Goal: Transaction & Acquisition: Purchase product/service

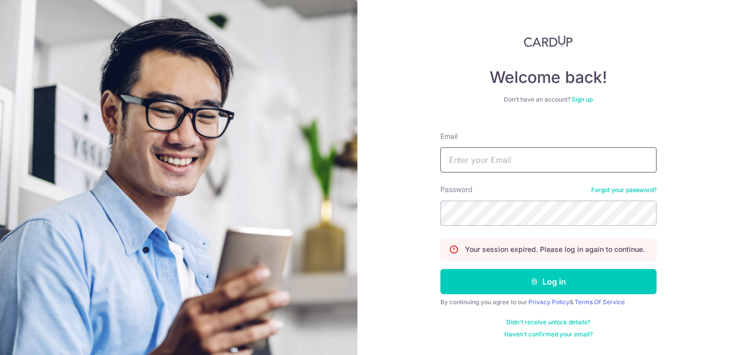
click at [523, 160] on input "Email" at bounding box center [549, 159] width 216 height 25
type input "lohgwendolyn@gmail.com"
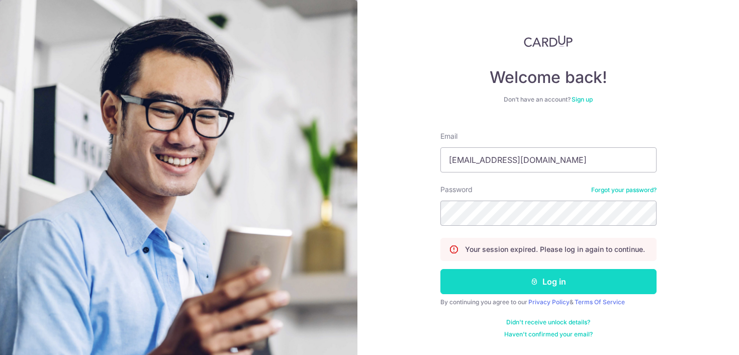
click at [503, 290] on button "Log in" at bounding box center [549, 281] width 216 height 25
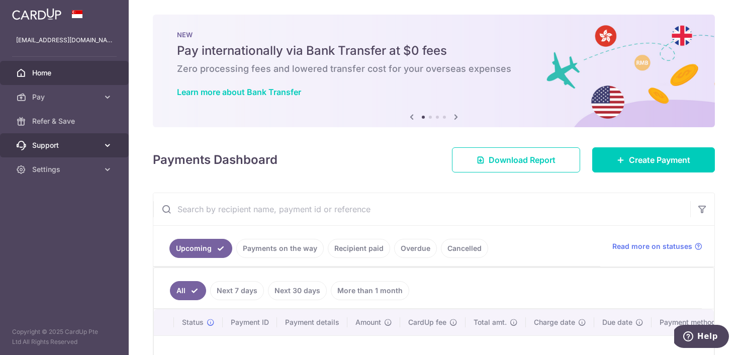
scroll to position [2, 0]
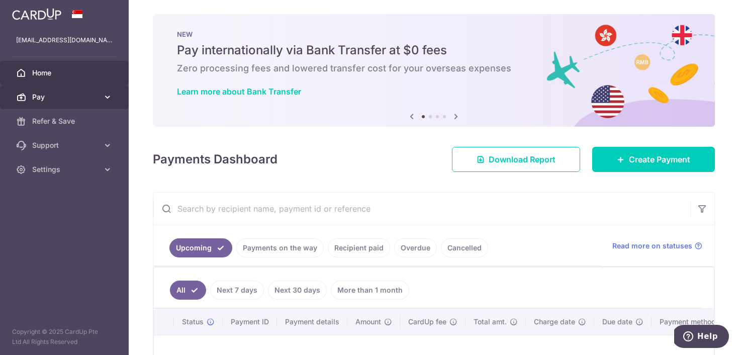
click at [108, 98] on icon at bounding box center [108, 97] width 10 height 10
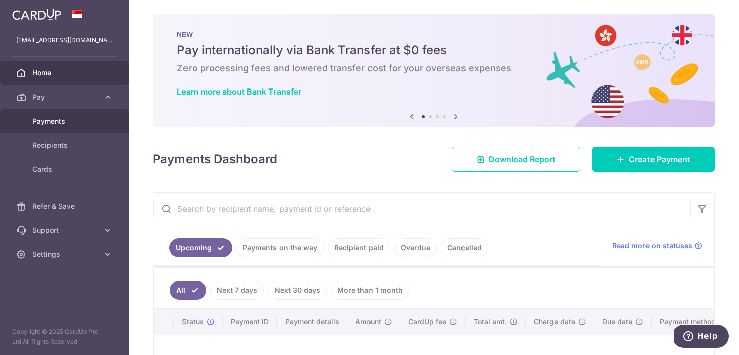
click at [93, 129] on link "Payments" at bounding box center [64, 121] width 129 height 24
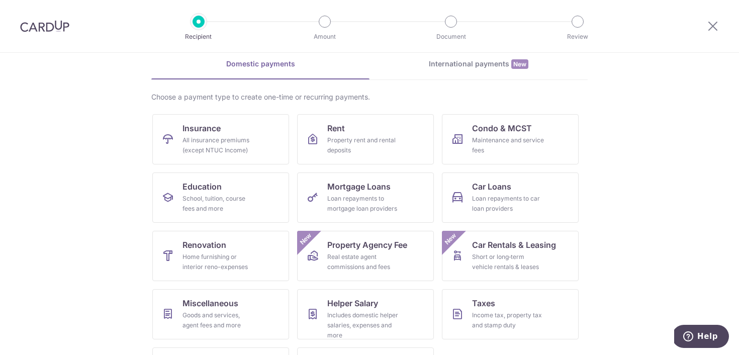
scroll to position [46, 0]
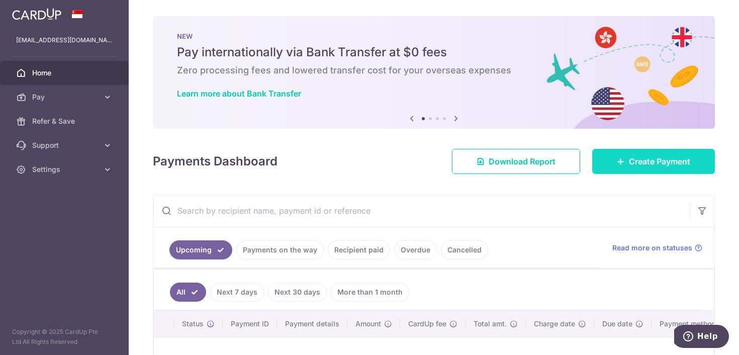
click at [641, 160] on span "Create Payment" at bounding box center [659, 161] width 61 height 12
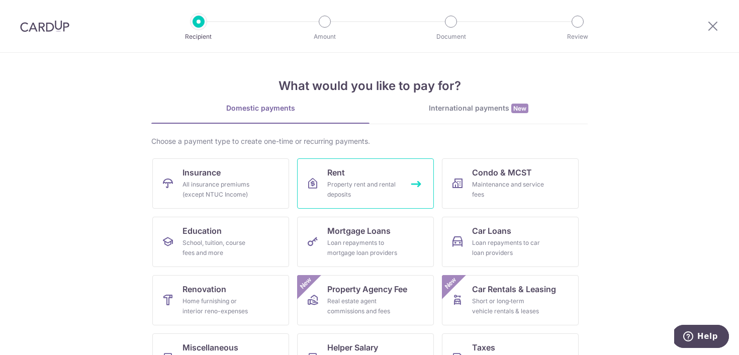
scroll to position [95, 0]
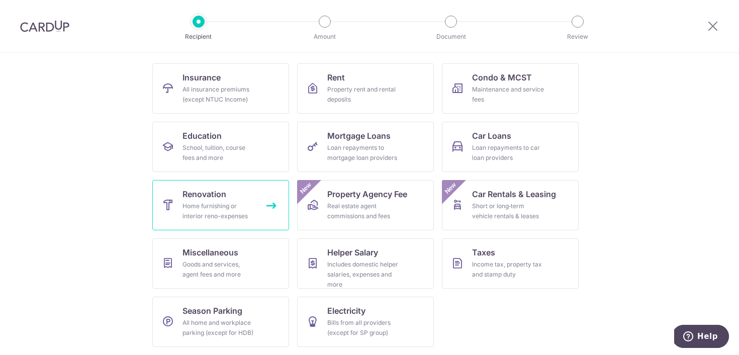
click at [178, 217] on link "Renovation Home furnishing or interior reno-expenses" at bounding box center [220, 205] width 137 height 50
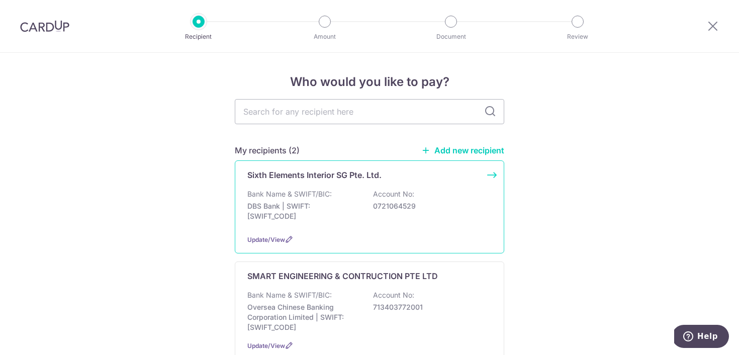
click at [322, 214] on p "DBS Bank | SWIFT: [SWIFT_CODE]" at bounding box center [303, 211] width 113 height 20
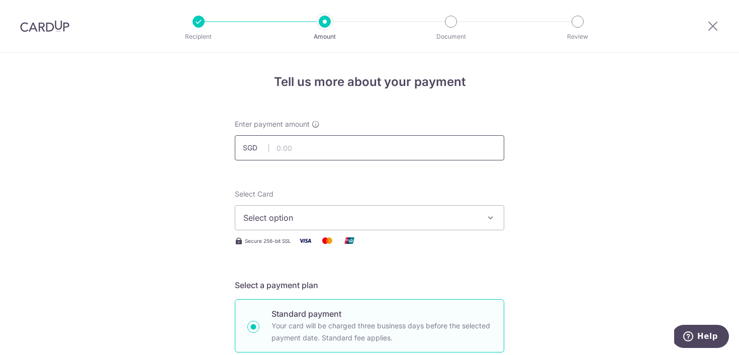
click at [335, 141] on input "text" at bounding box center [370, 147] width 270 height 25
click at [301, 145] on input "text" at bounding box center [370, 147] width 270 height 25
type input "509.40"
drag, startPoint x: 157, startPoint y: 246, endPoint x: 172, endPoint y: 251, distance: 16.1
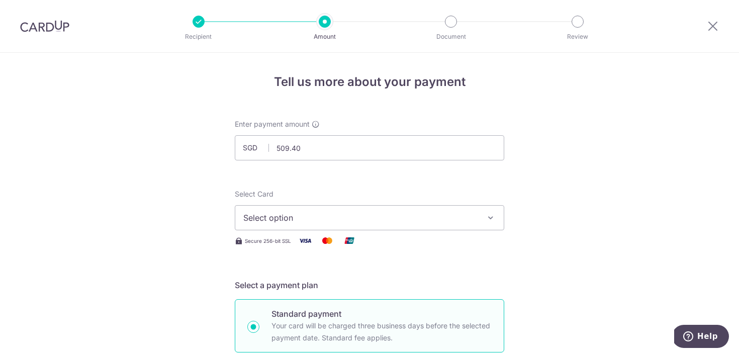
click at [275, 226] on button "Select option" at bounding box center [370, 217] width 270 height 25
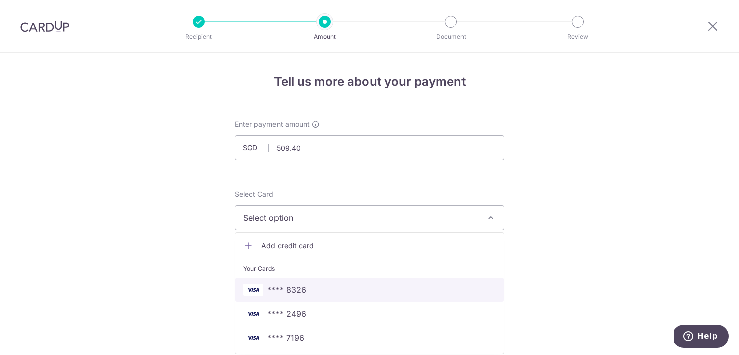
click at [313, 294] on span "**** 8326" at bounding box center [369, 290] width 252 height 12
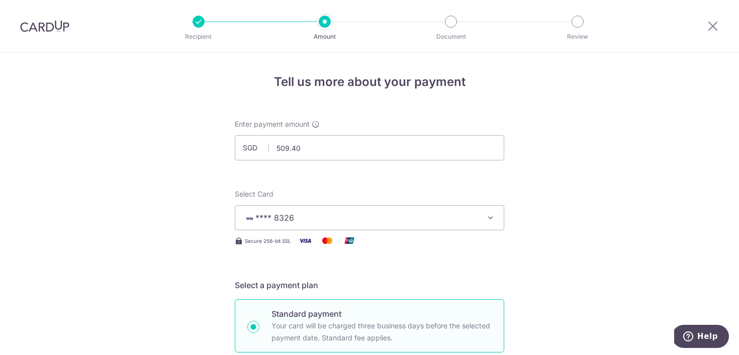
click at [349, 221] on span "**** 8326" at bounding box center [360, 218] width 234 height 12
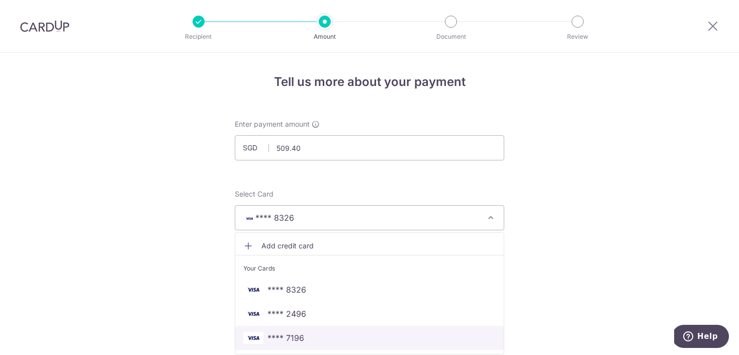
click at [327, 331] on link "**** 7196" at bounding box center [369, 338] width 269 height 24
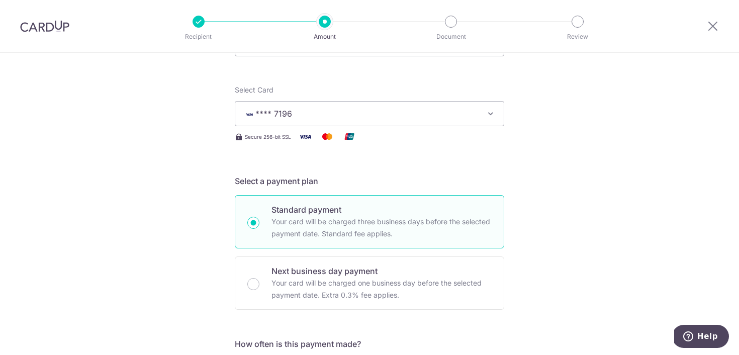
scroll to position [173, 0]
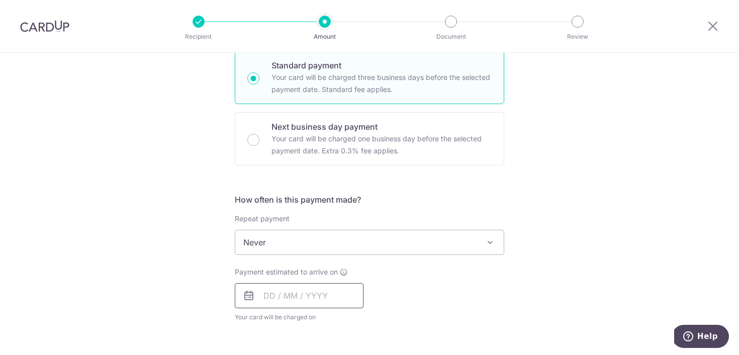
click at [335, 285] on input "text" at bounding box center [299, 295] width 129 height 25
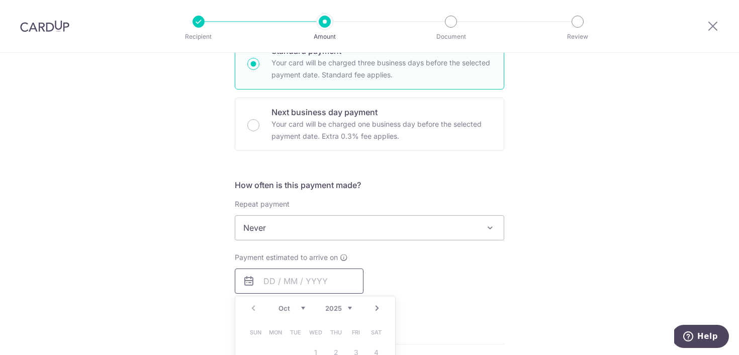
scroll to position [389, 0]
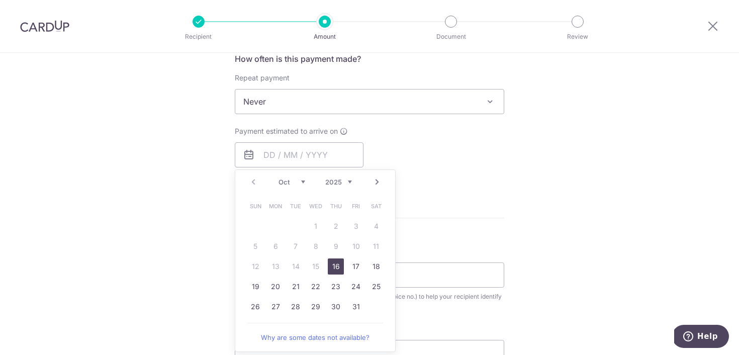
click at [336, 265] on link "16" at bounding box center [336, 266] width 16 height 16
type input "[DATE]"
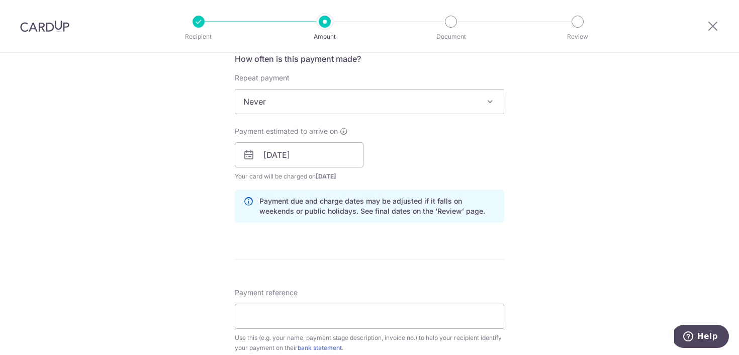
click at [688, 183] on div "Tell us more about your payment Enter payment amount SGD 509.40 509.40 Select C…" at bounding box center [369, 173] width 739 height 1018
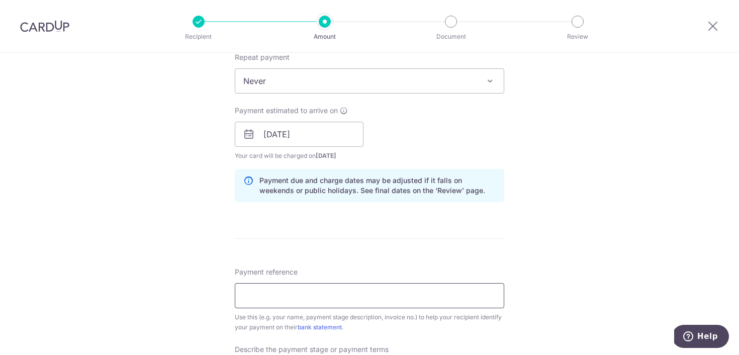
scroll to position [423, 0]
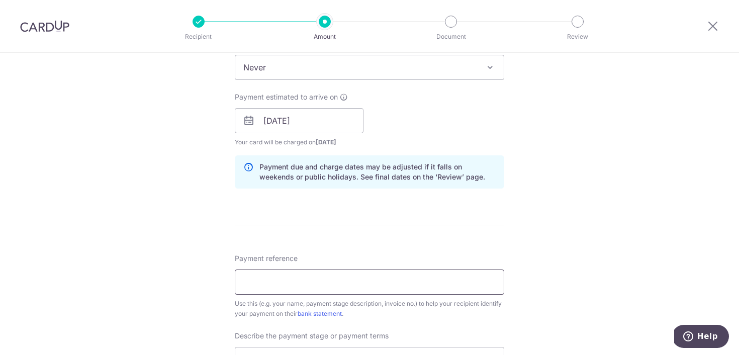
click at [406, 287] on input "Payment reference" at bounding box center [370, 282] width 270 height 25
type input "Gwen"
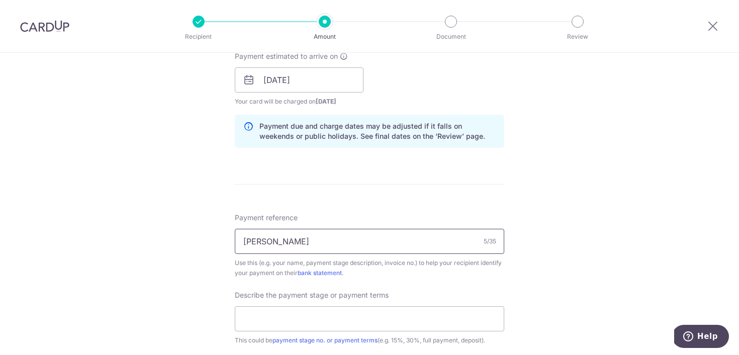
scroll to position [490, 0]
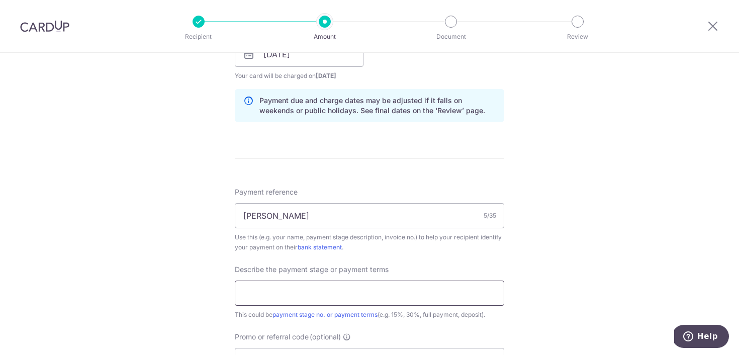
click at [255, 288] on input "text" at bounding box center [370, 293] width 270 height 25
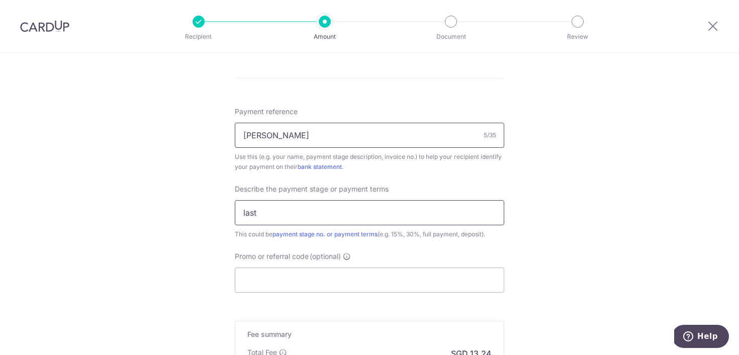
scroll to position [635, 0]
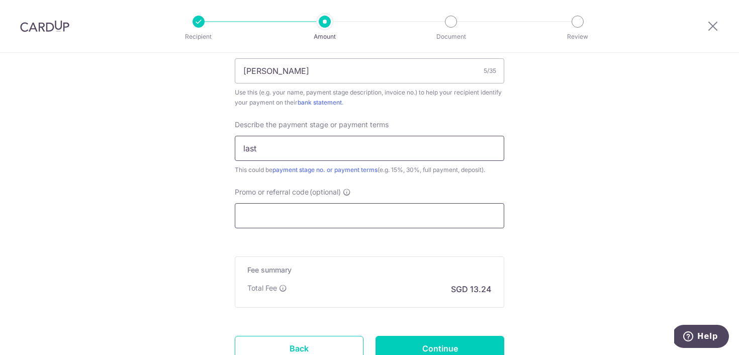
type input "last"
click at [318, 214] on input "Promo or referral code (optional)" at bounding box center [370, 215] width 270 height 25
paste input "RENO25ONE"
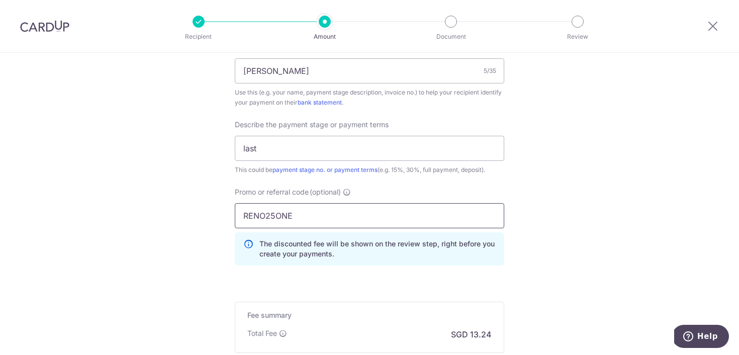
type input "RENO25ONE"
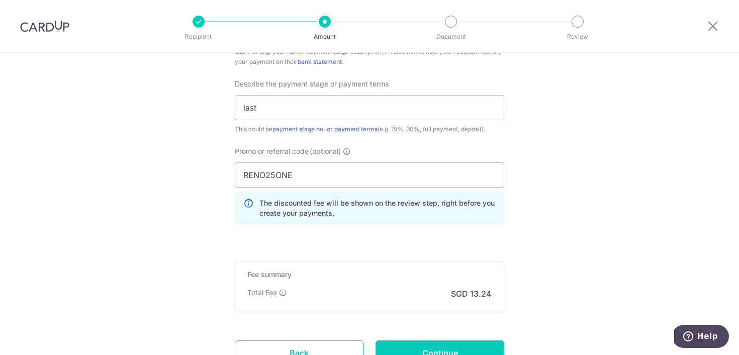
scroll to position [761, 0]
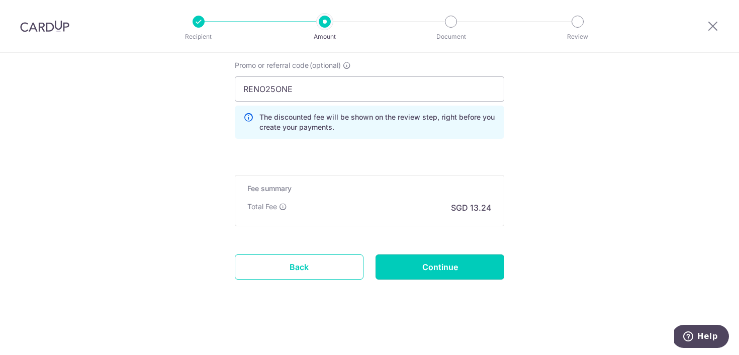
click at [408, 257] on input "Continue" at bounding box center [440, 266] width 129 height 25
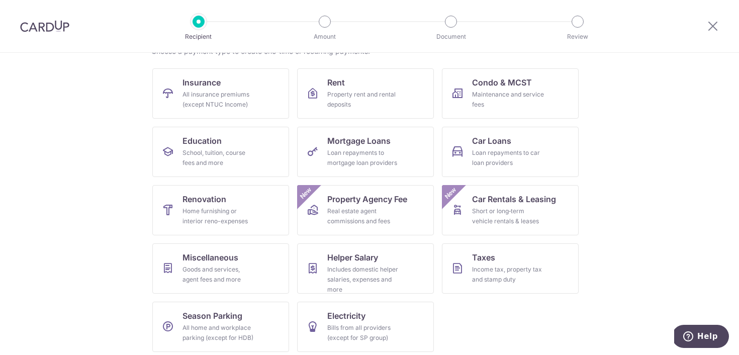
scroll to position [126, 0]
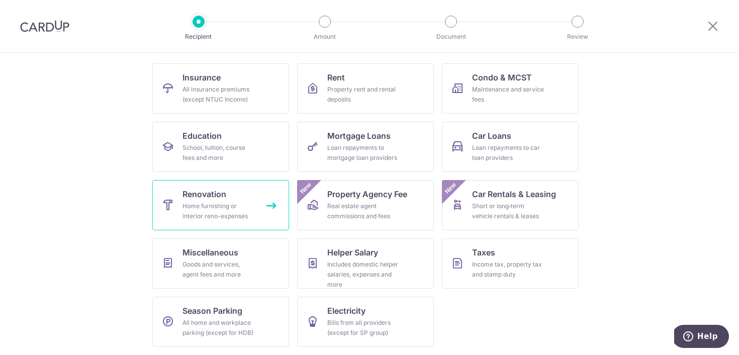
click at [187, 196] on span "Renovation" at bounding box center [205, 194] width 44 height 12
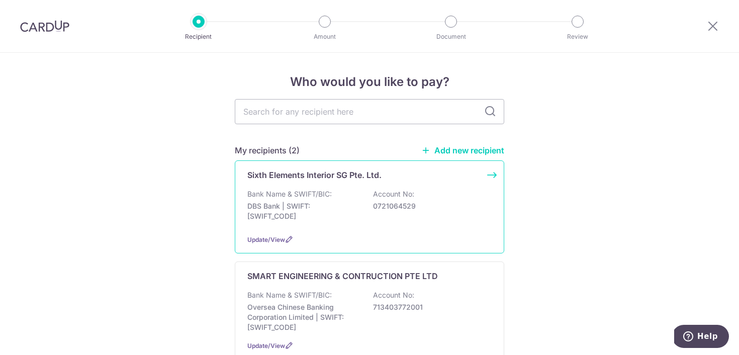
click at [326, 194] on p "Bank Name & SWIFT/BIC:" at bounding box center [289, 194] width 84 height 10
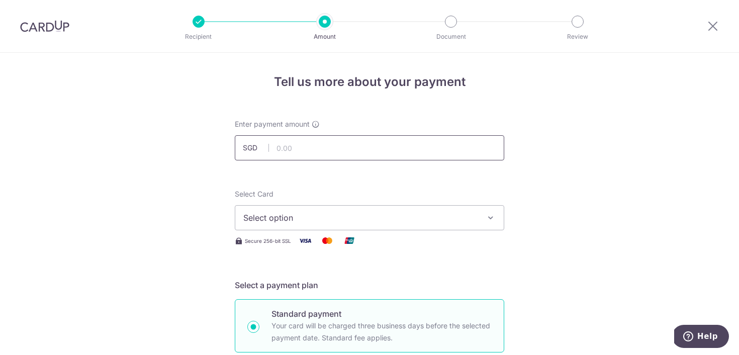
click at [311, 152] on input "text" at bounding box center [370, 147] width 270 height 25
type input "4"
type input "509.40"
click at [345, 213] on span "Select option" at bounding box center [360, 218] width 234 height 12
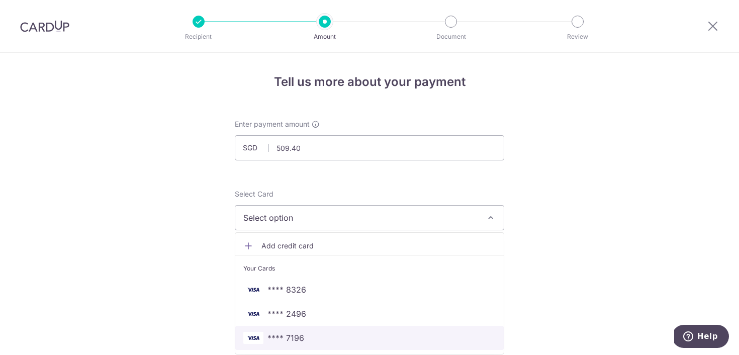
click at [337, 339] on span "**** 7196" at bounding box center [369, 338] width 252 height 12
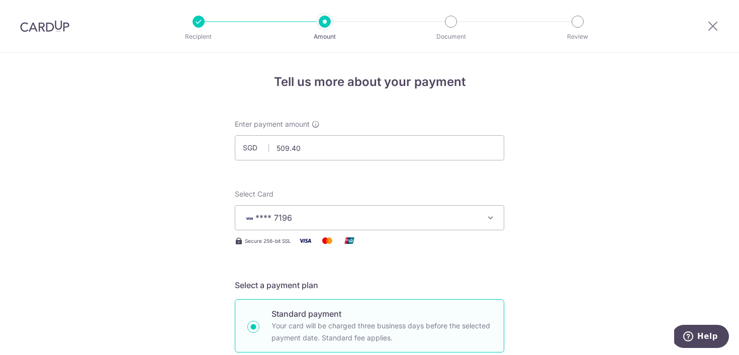
drag, startPoint x: 578, startPoint y: 234, endPoint x: 572, endPoint y: 237, distance: 6.5
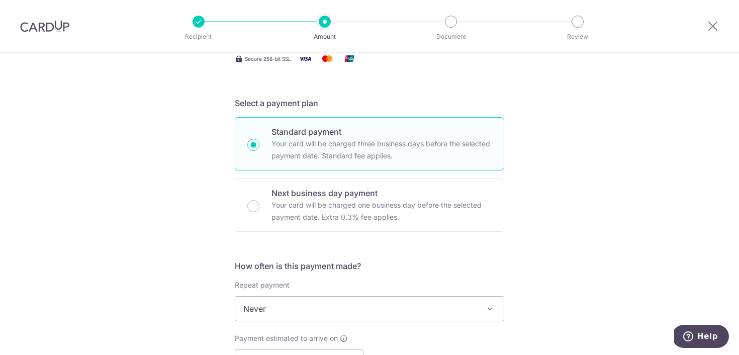
scroll to position [296, 0]
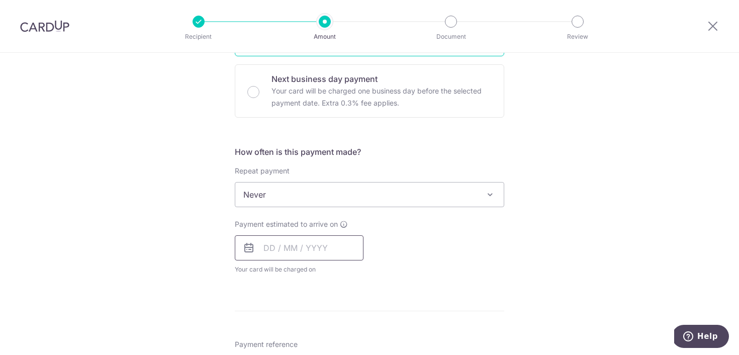
click at [278, 242] on input "text" at bounding box center [299, 247] width 129 height 25
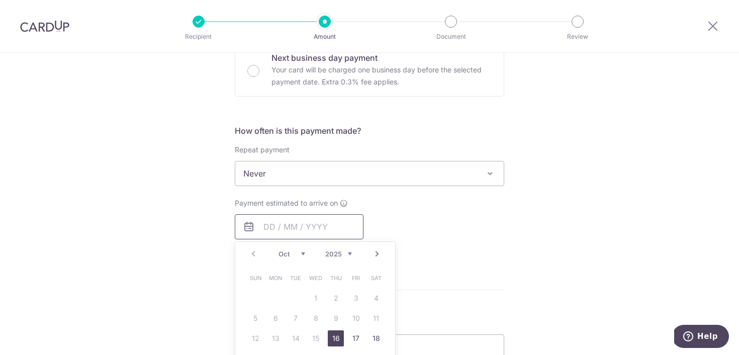
scroll to position [328, 0]
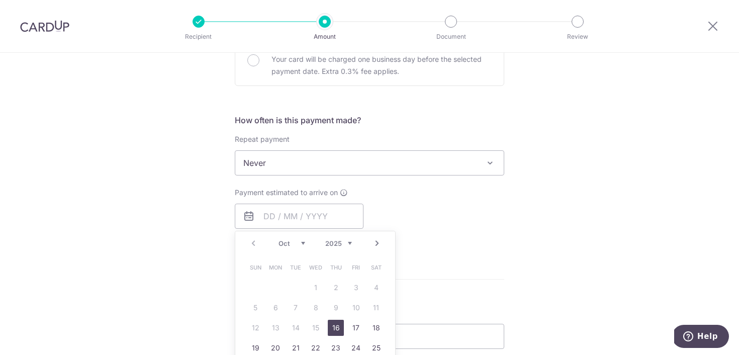
drag, startPoint x: 329, startPoint y: 330, endPoint x: 186, endPoint y: 274, distance: 154.5
click at [329, 330] on link "16" at bounding box center [336, 328] width 16 height 16
type input "16/10/2025"
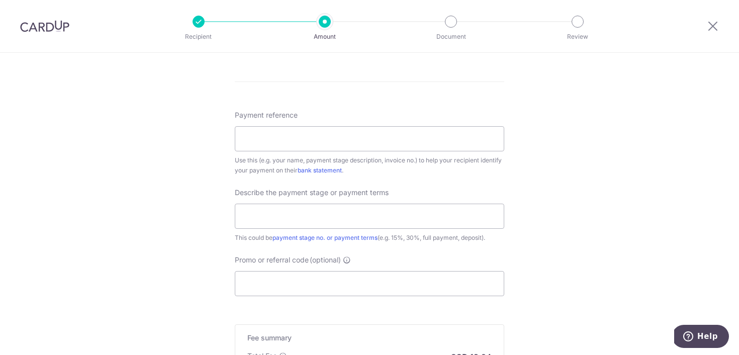
scroll to position [580, 0]
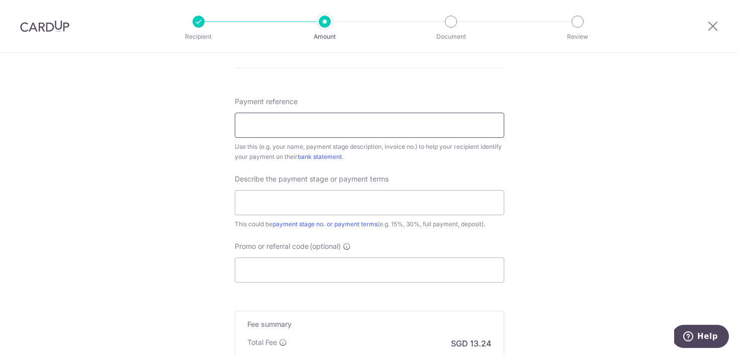
click at [306, 123] on input "Payment reference" at bounding box center [370, 125] width 270 height 25
type input "Gwen"
click at [308, 205] on input "text" at bounding box center [370, 202] width 270 height 25
type input "last"
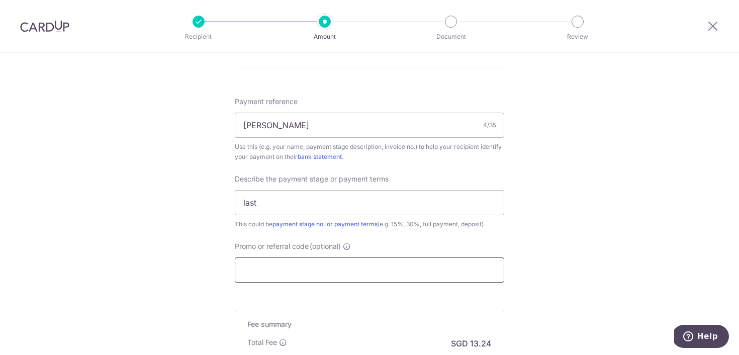
click at [253, 269] on input "Promo or referral code (optional)" at bounding box center [370, 269] width 270 height 25
paste input "RENO25ONE"
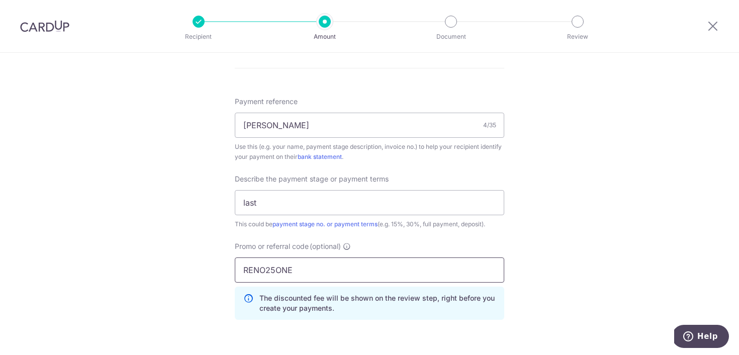
type input "RENO25ONE"
click at [161, 258] on div "Tell us more about your payment Enter payment amount SGD 509.40 509.40 Select C…" at bounding box center [369, 4] width 739 height 1064
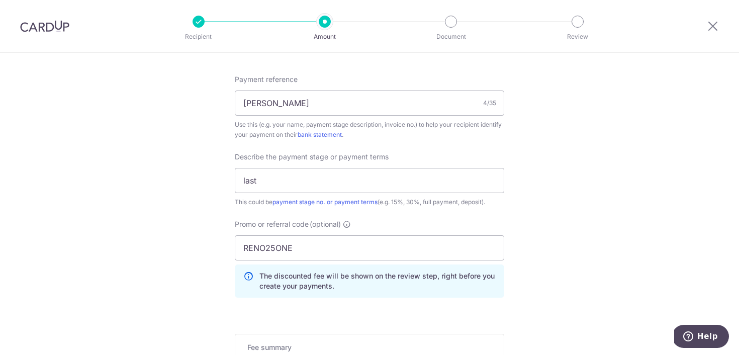
scroll to position [748, 0]
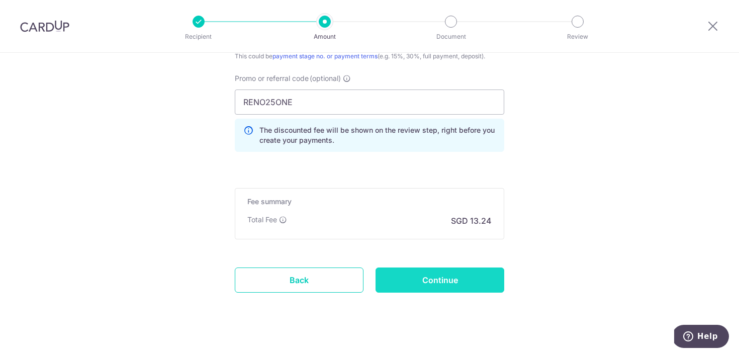
click at [480, 279] on input "Continue" at bounding box center [440, 280] width 129 height 25
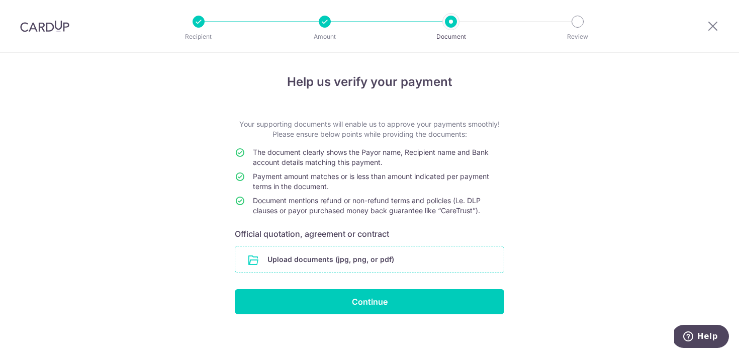
click at [260, 262] on input "file" at bounding box center [369, 259] width 269 height 26
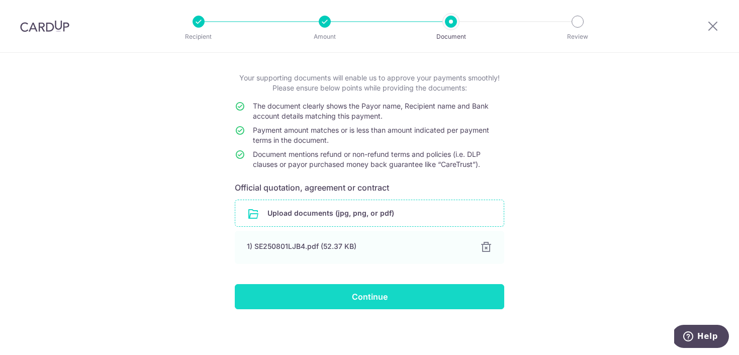
scroll to position [48, 0]
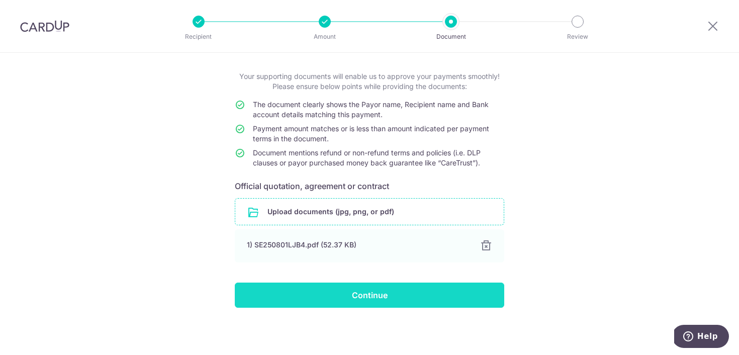
click at [364, 306] on input "Continue" at bounding box center [370, 295] width 270 height 25
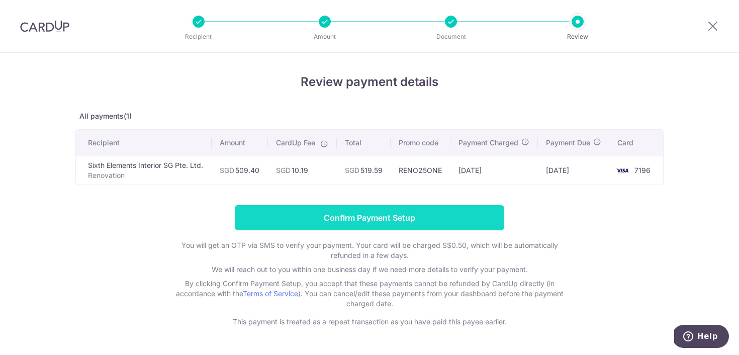
click at [294, 223] on input "Confirm Payment Setup" at bounding box center [370, 217] width 270 height 25
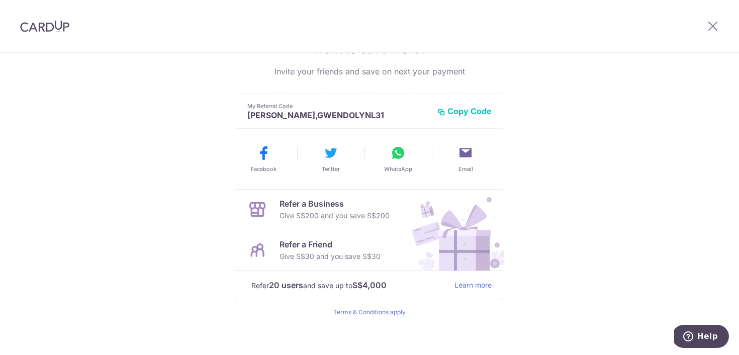
scroll to position [235, 0]
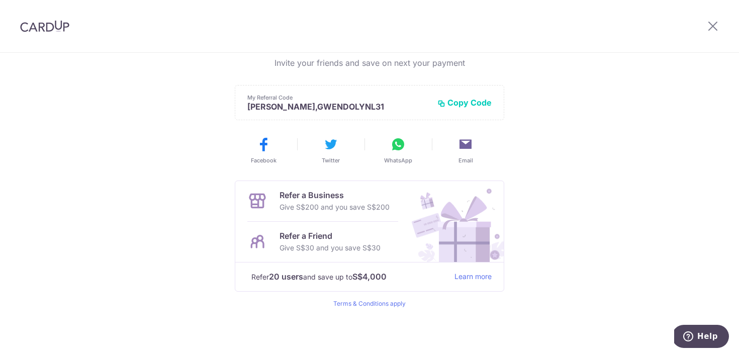
click at [51, 20] on img at bounding box center [44, 26] width 49 height 12
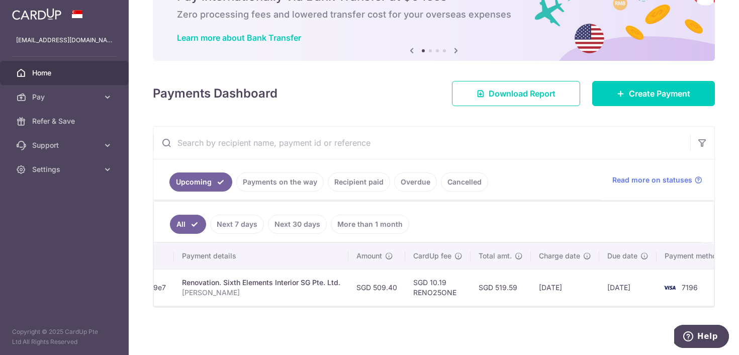
scroll to position [0, 138]
